Goal: Information Seeking & Learning: Learn about a topic

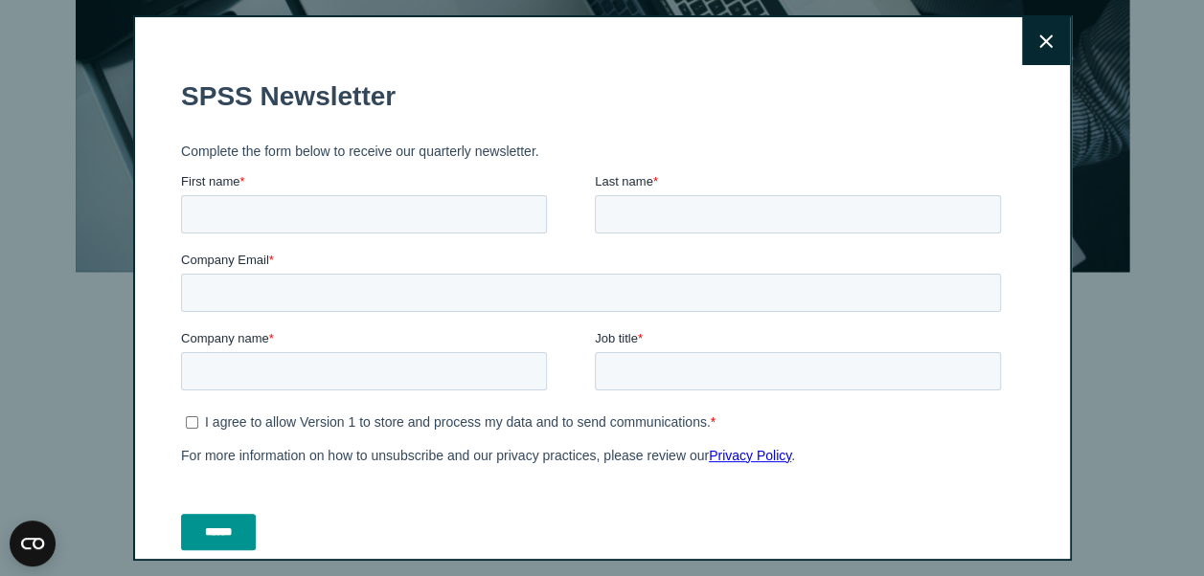
scroll to position [437, 0]
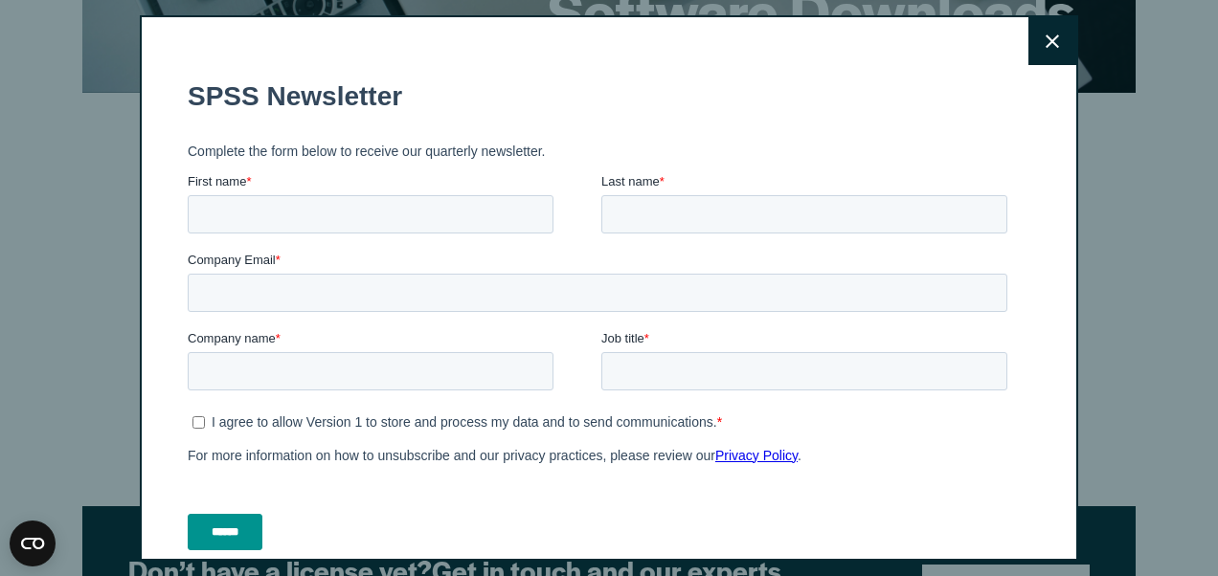
drag, startPoint x: 1216, startPoint y: 74, endPoint x: 1159, endPoint y: 203, distance: 141.5
click at [1032, 29] on button "Close" at bounding box center [1052, 41] width 48 height 48
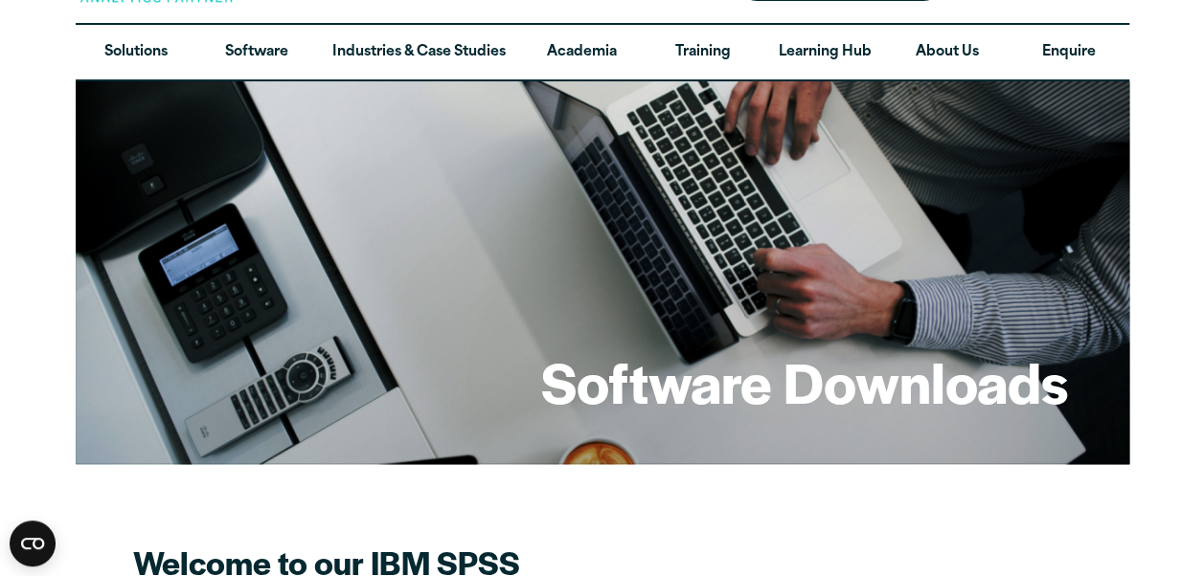
scroll to position [82, 0]
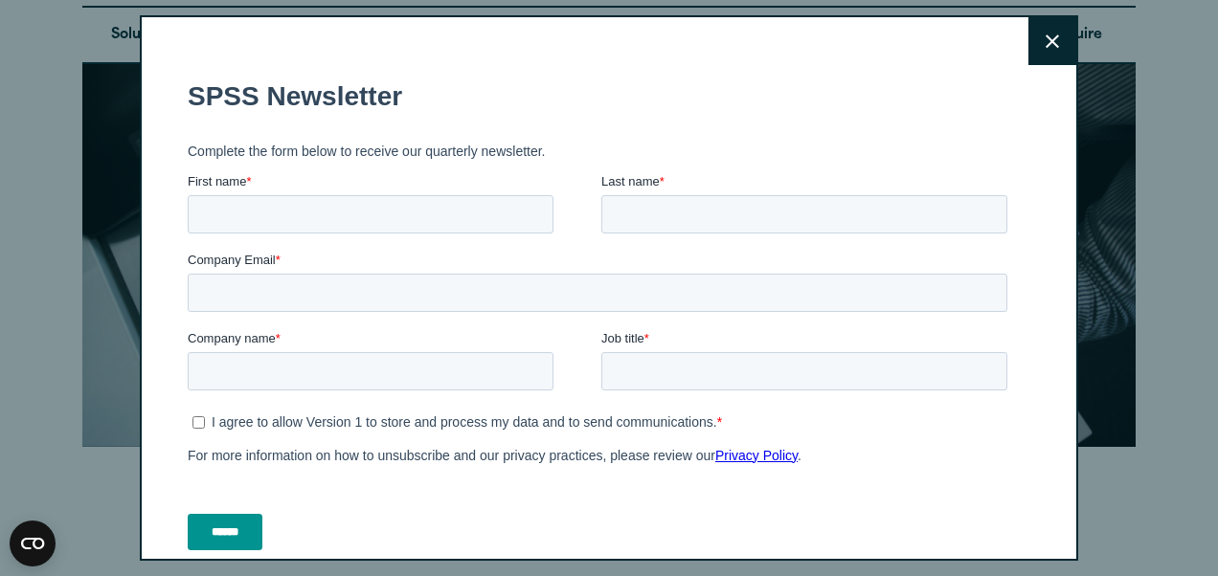
click at [1032, 29] on button "Close" at bounding box center [1052, 41] width 48 height 48
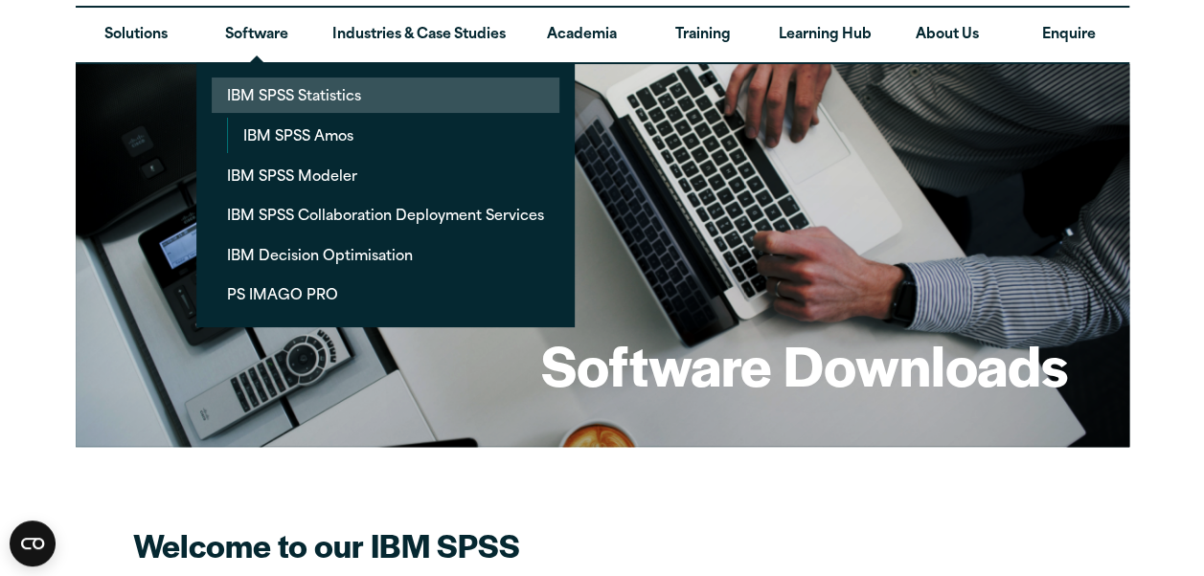
click at [308, 90] on link "IBM SPSS Statistics" at bounding box center [386, 95] width 348 height 35
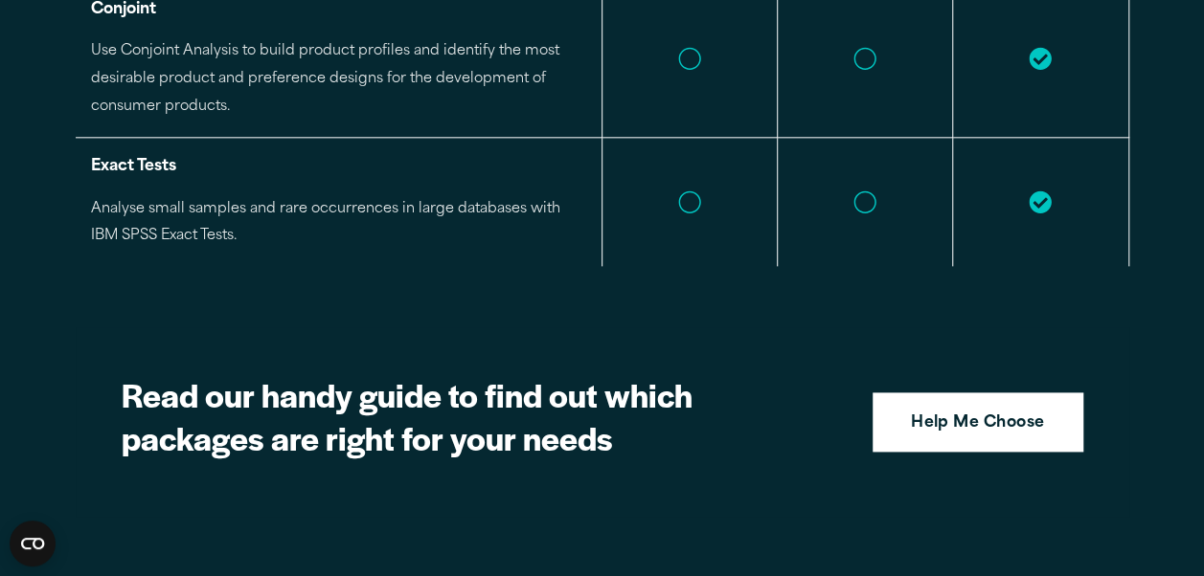
scroll to position [4746, 0]
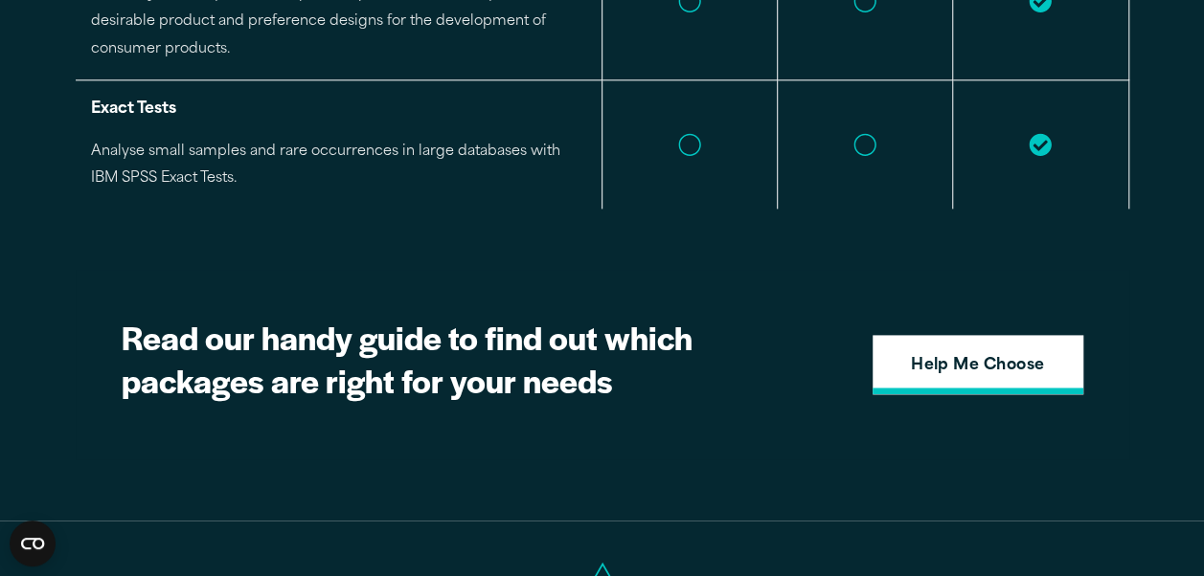
click at [992, 354] on strong "Help Me Choose" at bounding box center [978, 366] width 134 height 25
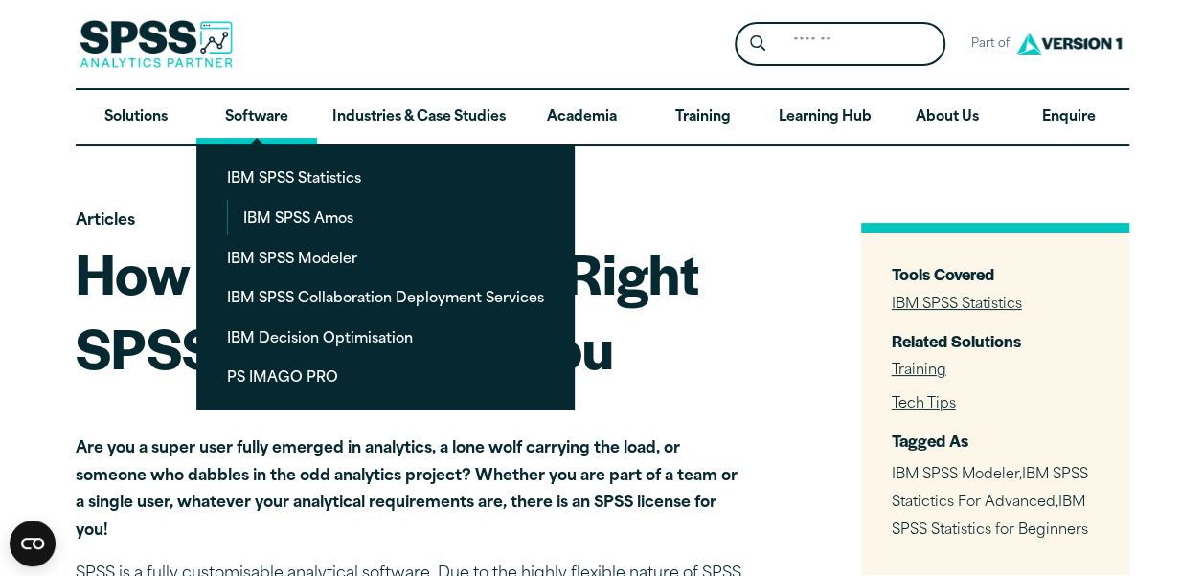
click at [230, 115] on link "Software" at bounding box center [256, 118] width 121 height 56
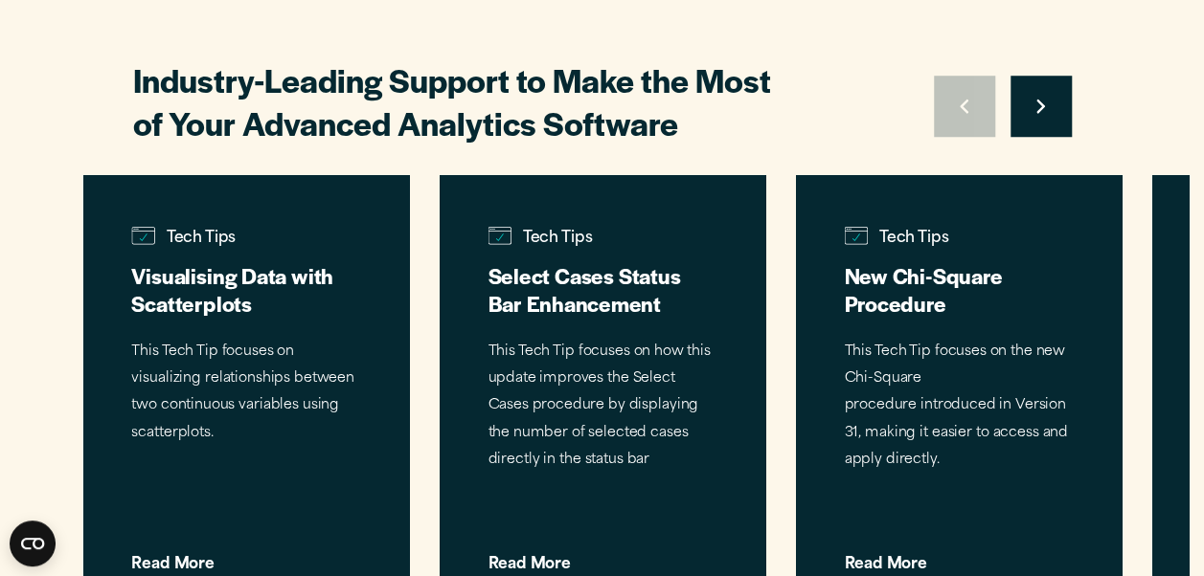
scroll to position [5828, 0]
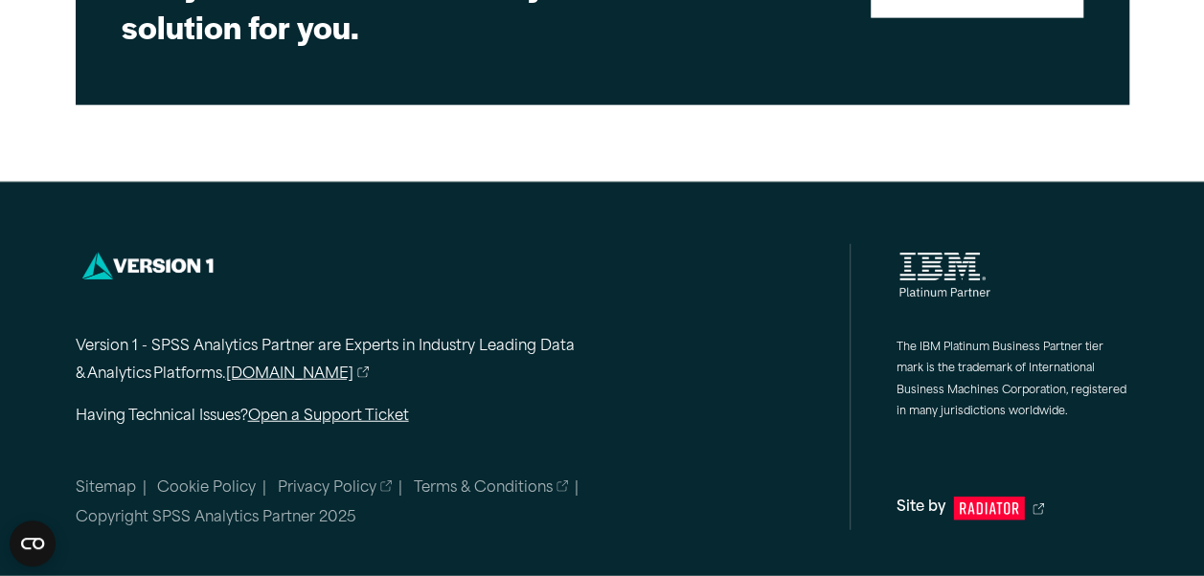
click at [463, 412] on p "Having Technical Issues? Open a Support Ticket" at bounding box center [363, 418] width 575 height 28
click at [296, 371] on link "[DOMAIN_NAME]" at bounding box center [298, 376] width 144 height 28
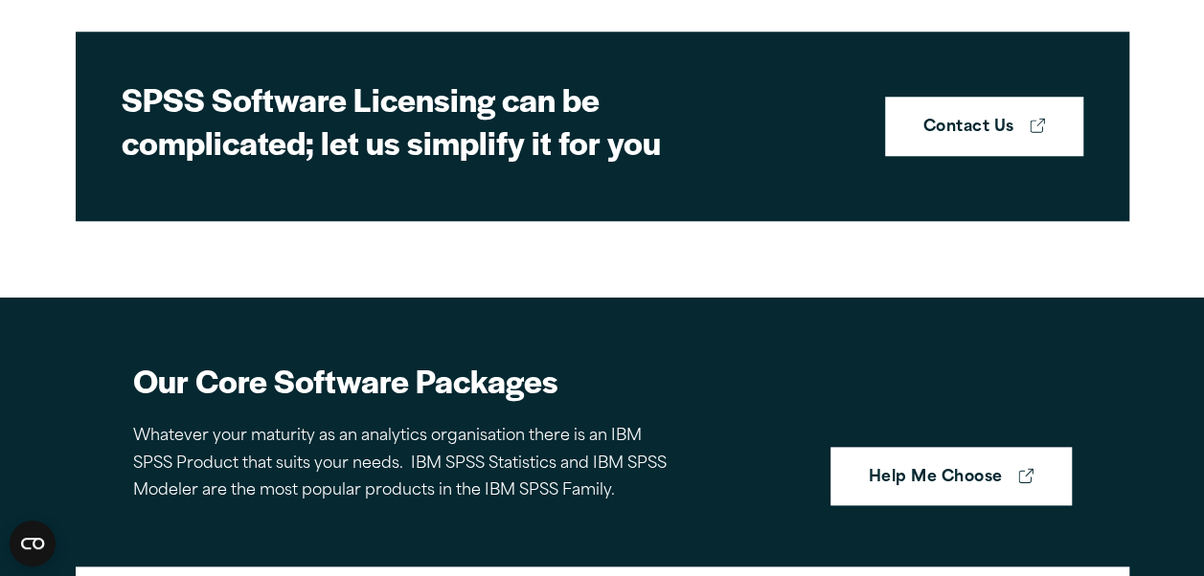
scroll to position [845, 0]
